Goal: Navigation & Orientation: Find specific page/section

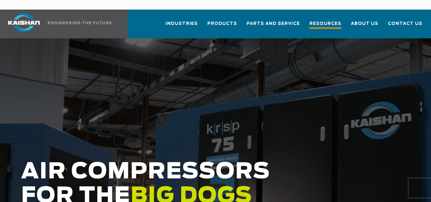
click at [321, 20] on span "Resources" at bounding box center [325, 24] width 32 height 9
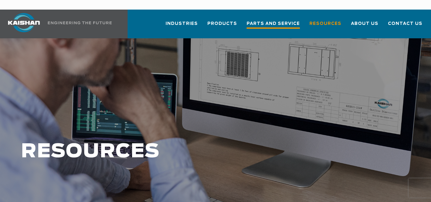
click at [263, 20] on span "Parts and Service" at bounding box center [273, 24] width 53 height 9
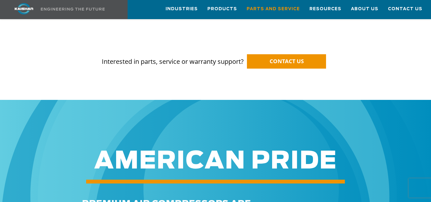
scroll to position [478, 0]
